Goal: Task Accomplishment & Management: Complete application form

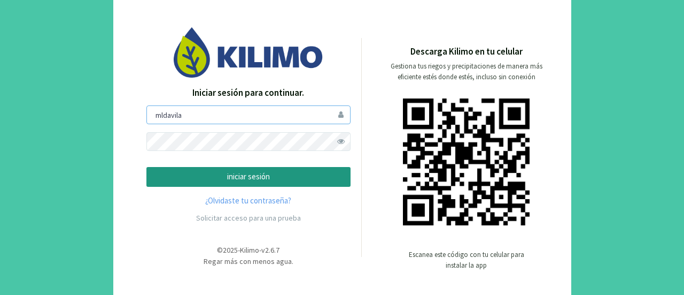
click at [261, 116] on input "mldavila" at bounding box center [248, 114] width 204 height 19
type input "m"
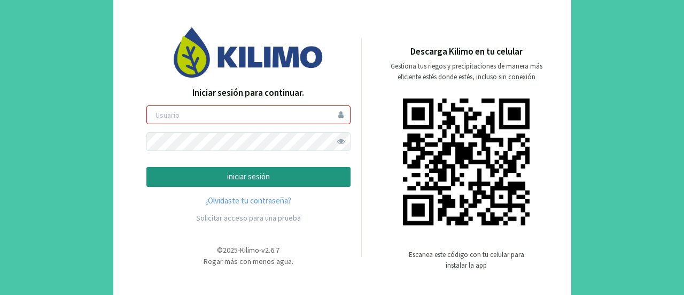
paste input "mldavila"
type input "mldavila"
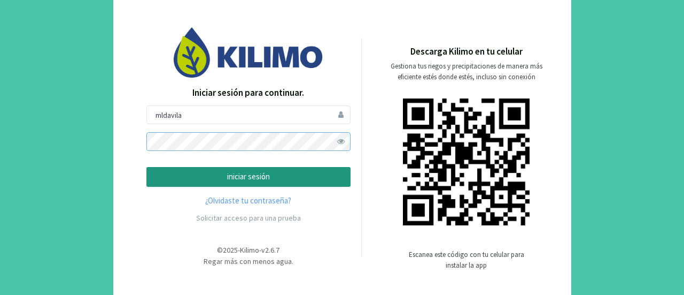
click at [142, 141] on div "Iniciar sesión para continuar. mldavila iniciar sesión ¿Olvidaste tu contraseña…" at bounding box center [249, 146] width 226 height 239
click at [146, 167] on button "iniciar sesión" at bounding box center [248, 177] width 204 height 20
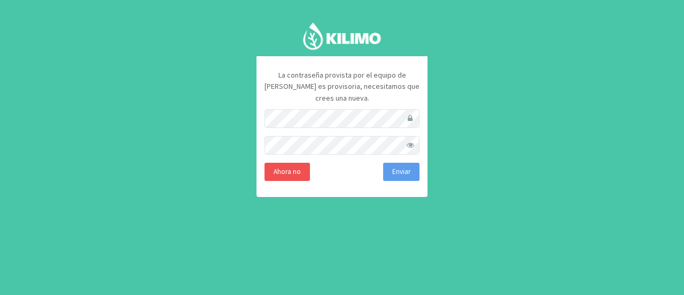
click at [386, 229] on div "La contraseña provista por el equipo de [PERSON_NAME] es provisoria, necesitamo…" at bounding box center [342, 147] width 684 height 295
click at [399, 166] on button "Enviar" at bounding box center [401, 172] width 36 height 18
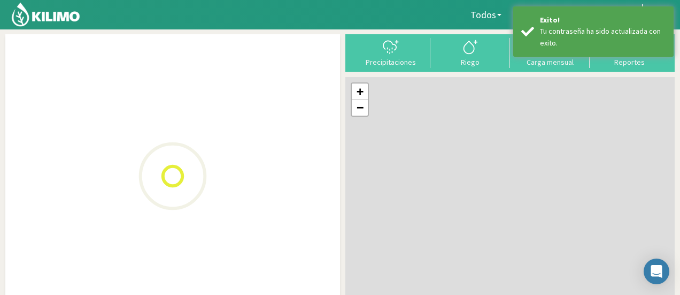
type input "020 54 171 07"
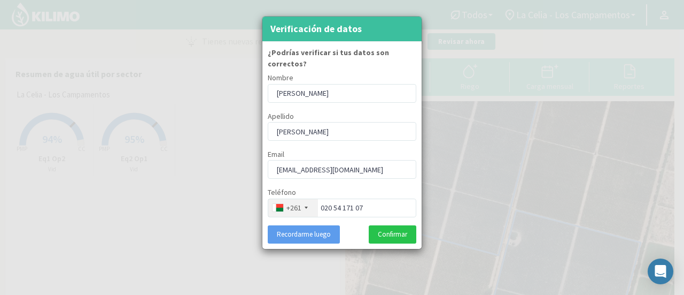
click at [307, 206] on div at bounding box center [306, 207] width 3 height 2
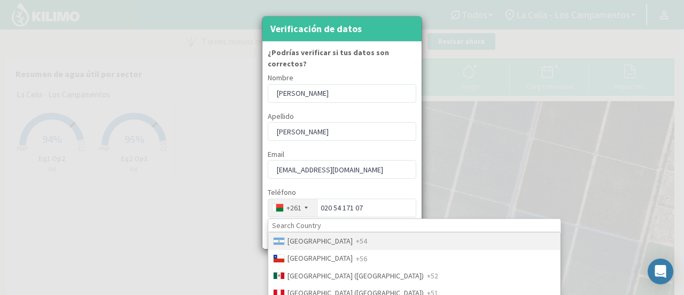
click at [305, 236] on span "[GEOGRAPHIC_DATA]" at bounding box center [320, 241] width 65 height 10
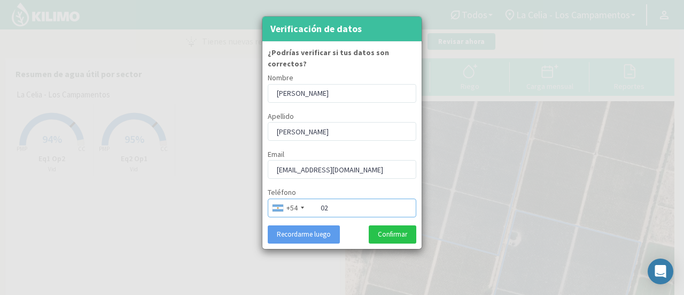
type input "0"
type input "2617110709"
click at [384, 225] on button "Confirmar" at bounding box center [393, 234] width 48 height 18
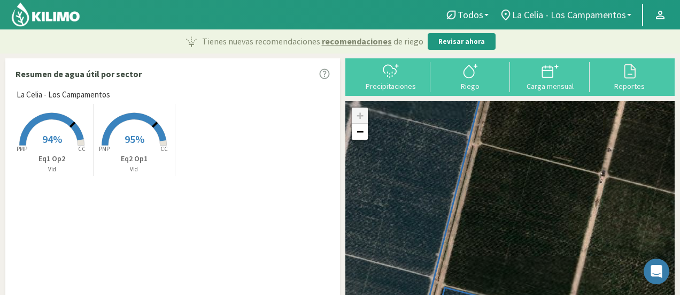
click at [628, 15] on b at bounding box center [629, 15] width 4 height 2
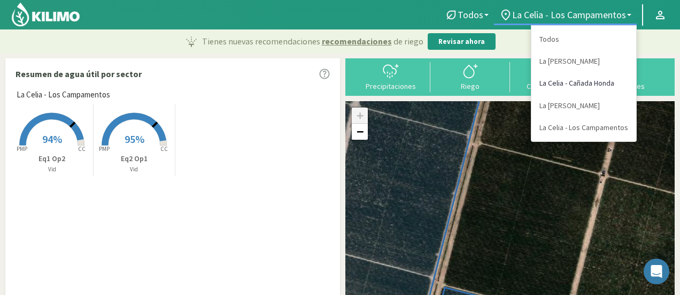
click at [587, 82] on link "La Celia - Cañada Honda" at bounding box center [583, 83] width 105 height 22
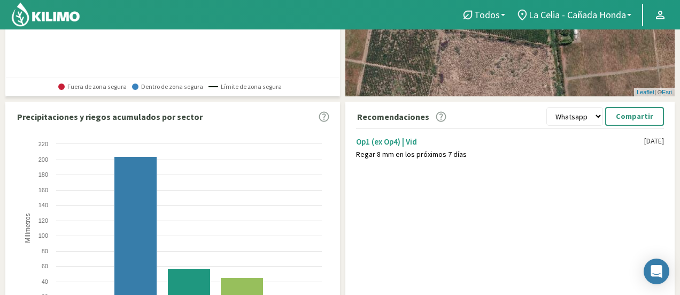
scroll to position [267, 0]
